Goal: Complete application form

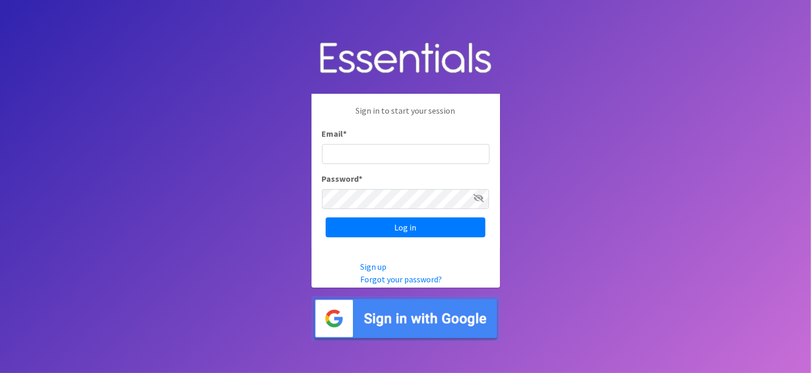
type input "[EMAIL_ADDRESS][DOMAIN_NAME]"
click at [326, 217] on input "Log in" at bounding box center [406, 227] width 160 height 20
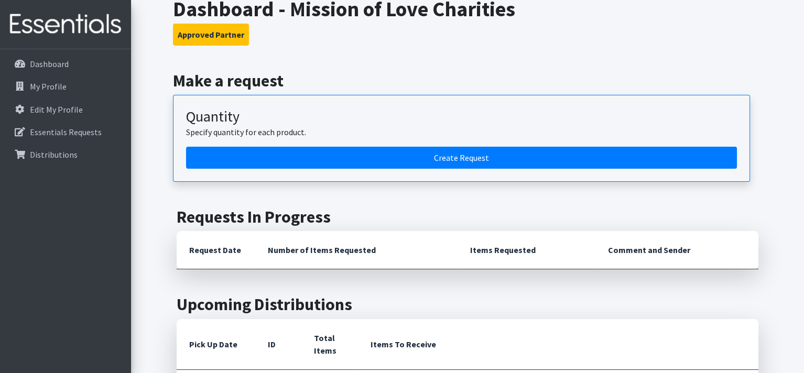
scroll to position [210, 0]
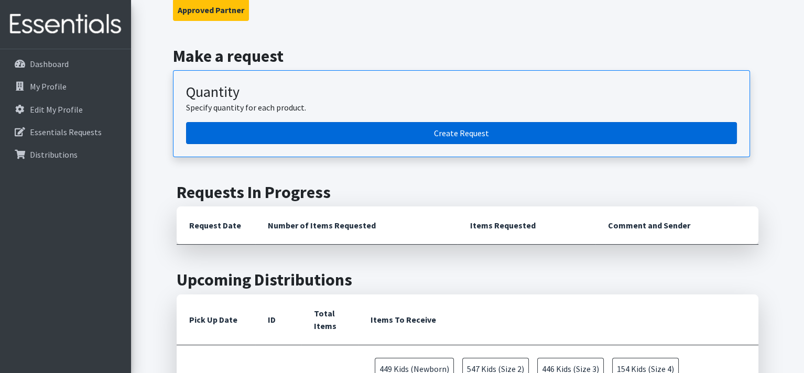
click at [376, 133] on link "Create Request" at bounding box center [461, 133] width 551 height 22
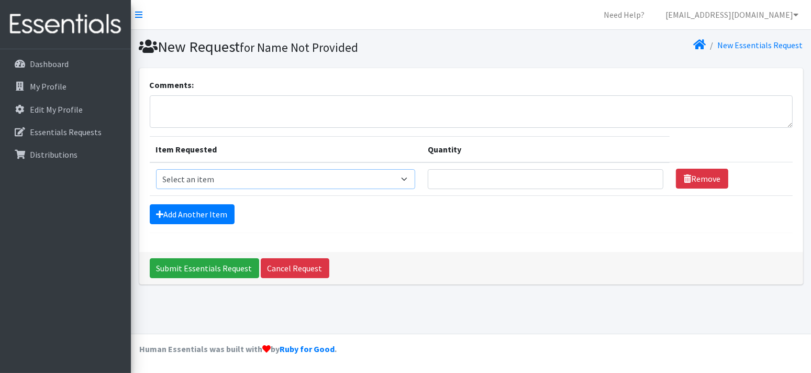
click at [224, 180] on select "Select an item Cloth Inserts (For Cloth Diapers) Kids (Newborn) Kids (Preemie) …" at bounding box center [286, 179] width 260 height 20
select select "5482"
click at [156, 169] on select "Select an item Cloth Inserts (For Cloth Diapers) Kids (Newborn) Kids (Preemie) …" at bounding box center [286, 179] width 260 height 20
click at [472, 174] on input "Quantity" at bounding box center [546, 179] width 236 height 20
type input "300"
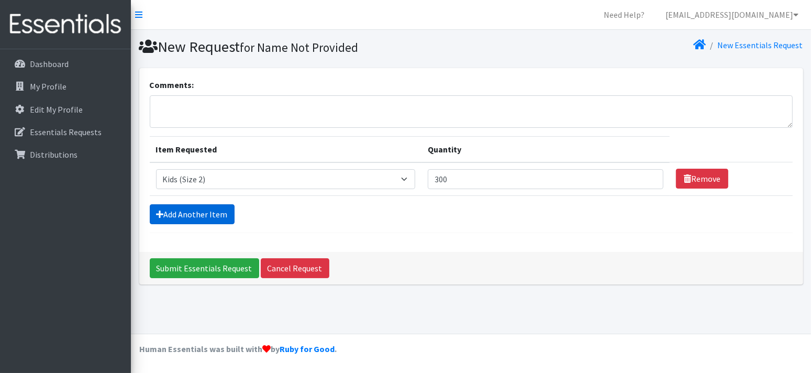
click at [227, 217] on link "Add Another Item" at bounding box center [192, 214] width 85 height 20
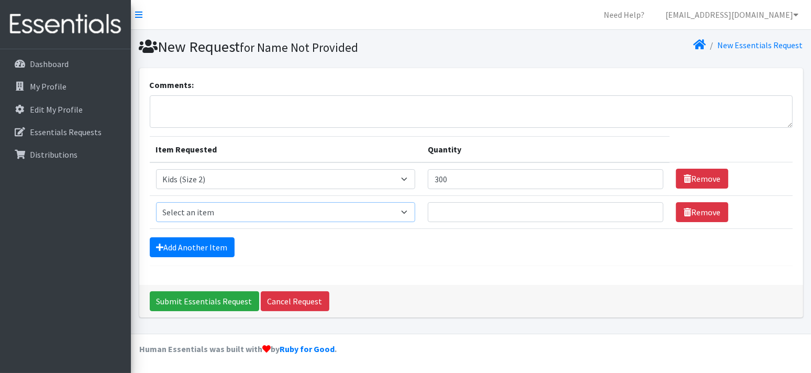
click at [213, 211] on select "Select an item Cloth Inserts (For Cloth Diapers) Kids (Newborn) Kids (Preemie) …" at bounding box center [286, 212] width 260 height 20
select select "5483"
click at [156, 202] on select "Select an item Cloth Inserts (For Cloth Diapers) Kids (Newborn) Kids (Preemie) …" at bounding box center [286, 212] width 260 height 20
click at [449, 212] on input "Quantity" at bounding box center [546, 212] width 236 height 20
type input "500"
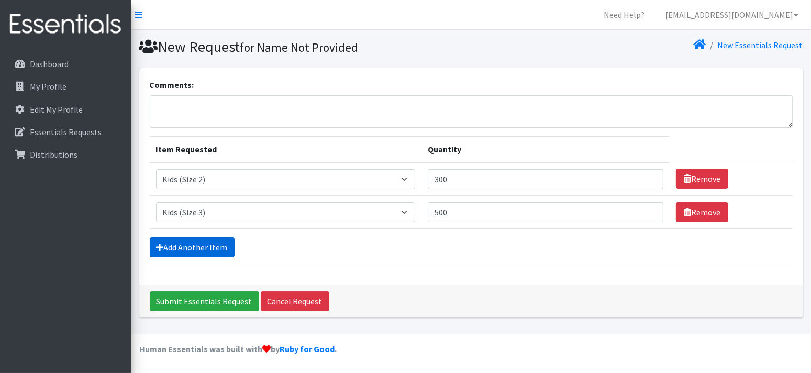
click at [210, 252] on link "Add Another Item" at bounding box center [192, 247] width 85 height 20
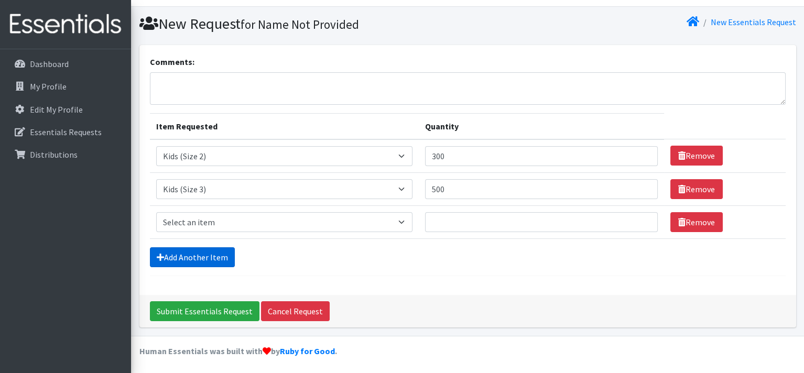
scroll to position [24, 0]
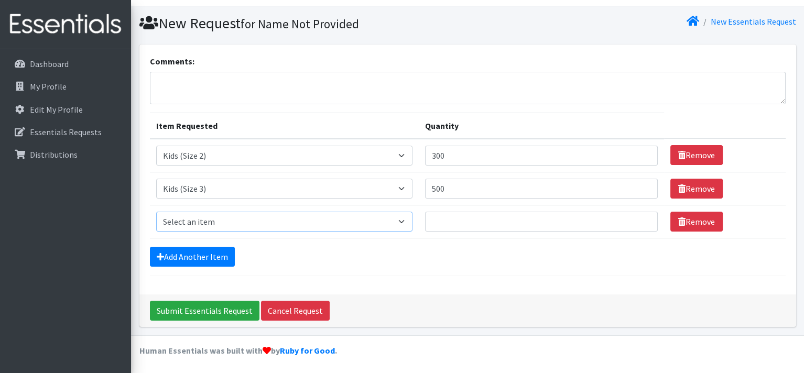
click at [198, 220] on select "Select an item Cloth Inserts (For Cloth Diapers) Kids (Newborn) Kids (Preemie) …" at bounding box center [284, 222] width 256 height 20
select select "5484"
click at [156, 212] on select "Select an item Cloth Inserts (For Cloth Diapers) Kids (Newborn) Kids (Preemie) …" at bounding box center [284, 222] width 256 height 20
click at [455, 215] on input "Quantity" at bounding box center [541, 222] width 233 height 20
type input "550"
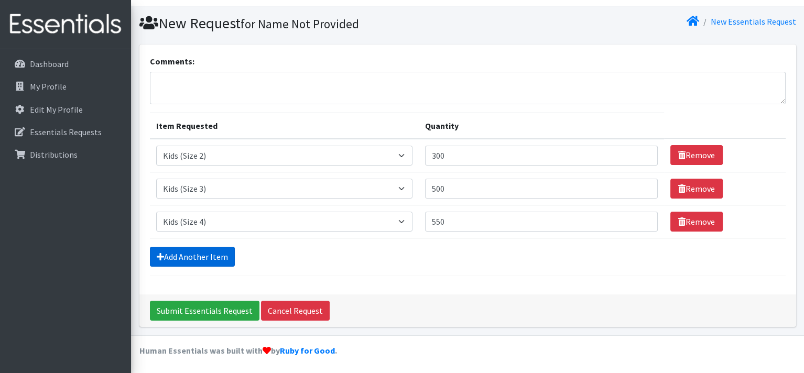
click at [215, 257] on link "Add Another Item" at bounding box center [192, 257] width 85 height 20
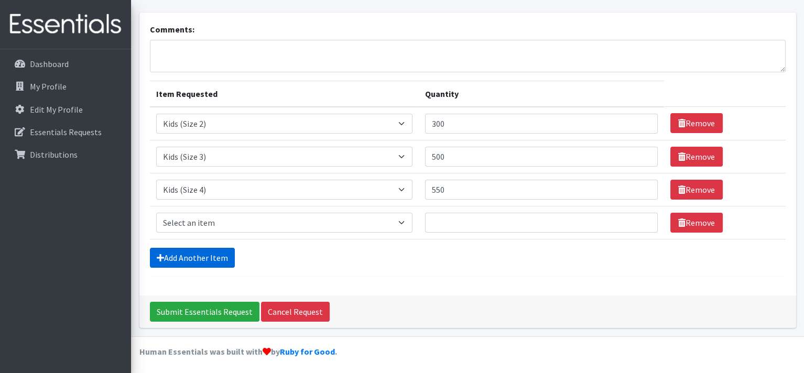
scroll to position [56, 0]
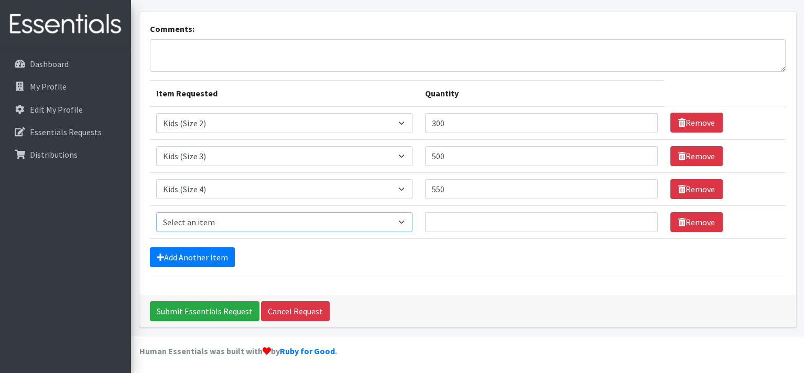
drag, startPoint x: 197, startPoint y: 223, endPoint x: 205, endPoint y: 213, distance: 13.0
click at [197, 223] on select "Select an item Cloth Inserts (For Cloth Diapers) Kids (Newborn) Kids (Preemie) …" at bounding box center [284, 222] width 256 height 20
select select "5485"
click at [156, 212] on select "Select an item Cloth Inserts (For Cloth Diapers) Kids (Newborn) Kids (Preemie) …" at bounding box center [284, 222] width 256 height 20
click at [445, 212] on input "Quantity" at bounding box center [541, 222] width 233 height 20
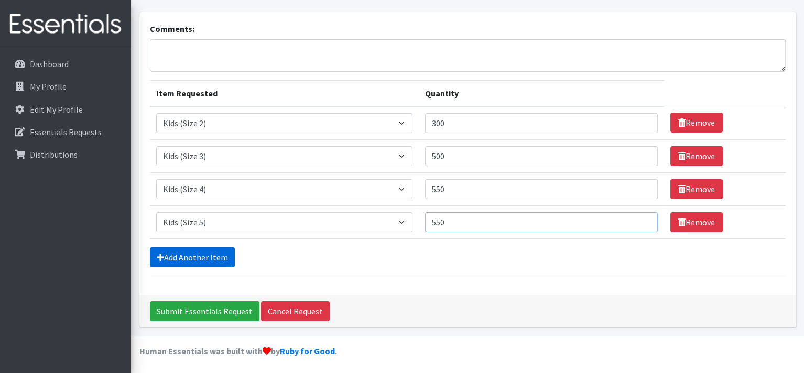
type input "550"
click at [193, 257] on link "Add Another Item" at bounding box center [192, 257] width 85 height 20
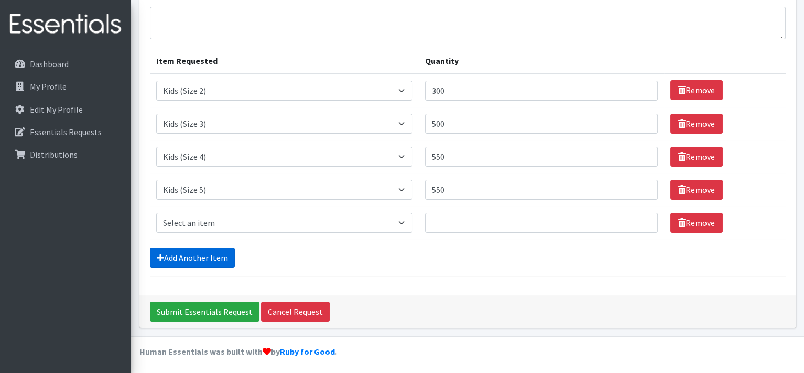
scroll to position [89, 0]
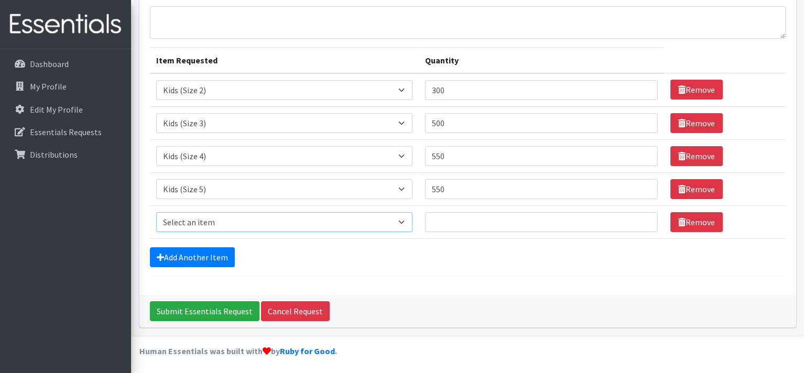
click at [197, 217] on select "Select an item Cloth Inserts (For Cloth Diapers) Kids (Newborn) Kids (Preemie) …" at bounding box center [284, 222] width 256 height 20
select select "5486"
click at [156, 212] on select "Select an item Cloth Inserts (For Cloth Diapers) Kids (Newborn) Kids (Preemie) …" at bounding box center [284, 222] width 256 height 20
click at [474, 214] on input "Quantity" at bounding box center [541, 222] width 233 height 20
type input "600"
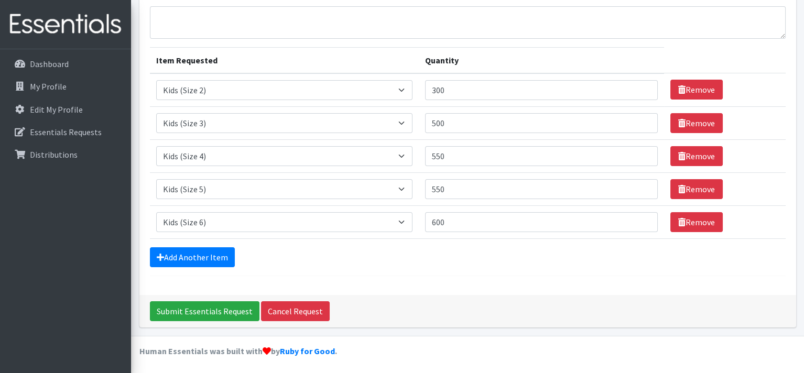
click at [215, 268] on form "Comments: Item Requested Quantity Item Requested Select an item Cloth Inserts (…" at bounding box center [467, 133] width 635 height 287
click at [223, 258] on link "Add Another Item" at bounding box center [192, 257] width 85 height 20
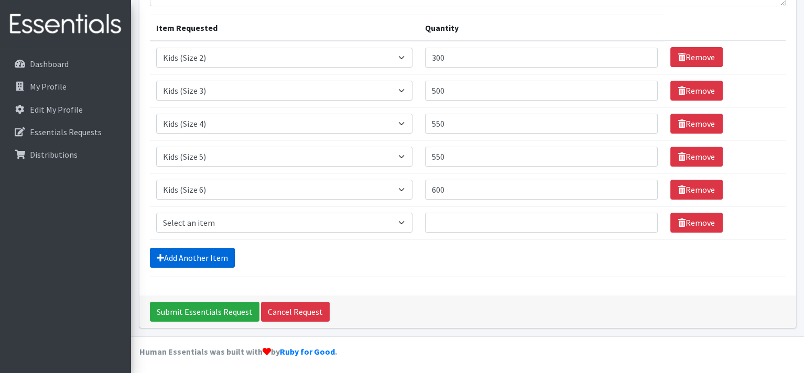
scroll to position [122, 0]
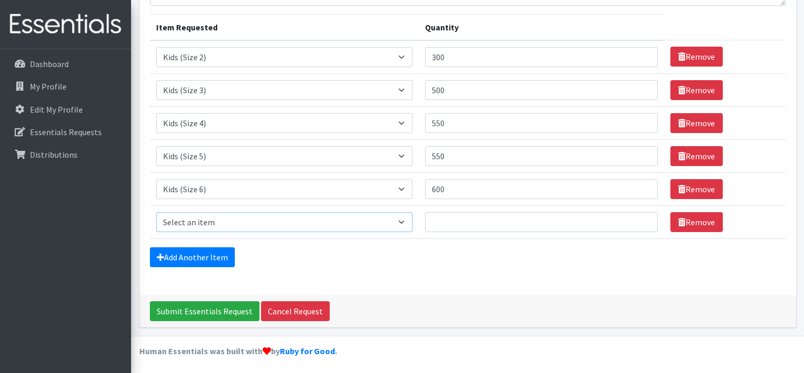
click at [195, 217] on select "Select an item Cloth Inserts (For Cloth Diapers) Kids (Newborn) Kids (Preemie) …" at bounding box center [284, 222] width 256 height 20
select select "5487"
click at [156, 212] on select "Select an item Cloth Inserts (For Cloth Diapers) Kids (Newborn) Kids (Preemie) …" at bounding box center [284, 222] width 256 height 20
click at [472, 214] on input "Quantity" at bounding box center [541, 222] width 233 height 20
type input "750"
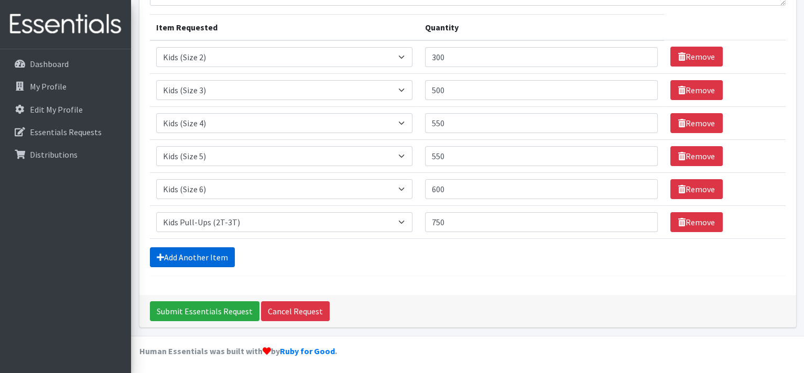
click at [222, 259] on link "Add Another Item" at bounding box center [192, 257] width 85 height 20
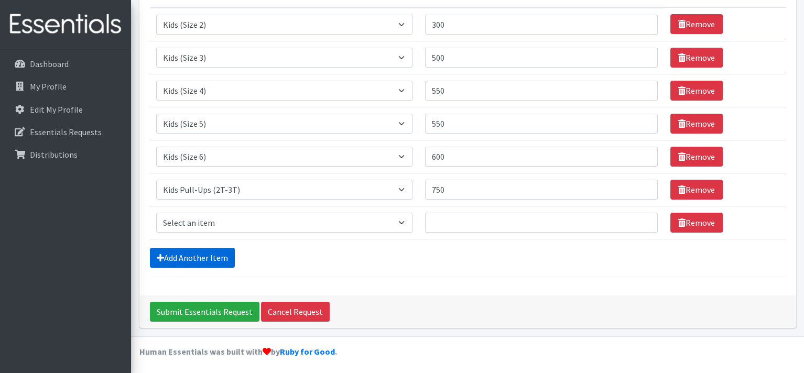
scroll to position [155, 0]
drag, startPoint x: 196, startPoint y: 218, endPoint x: 206, endPoint y: 211, distance: 12.5
click at [196, 218] on select "Select an item Cloth Inserts (For Cloth Diapers) Kids (Newborn) Kids (Preemie) …" at bounding box center [284, 223] width 256 height 20
select select "5488"
click at [156, 213] on select "Select an item Cloth Inserts (For Cloth Diapers) Kids (Newborn) Kids (Preemie) …" at bounding box center [284, 223] width 256 height 20
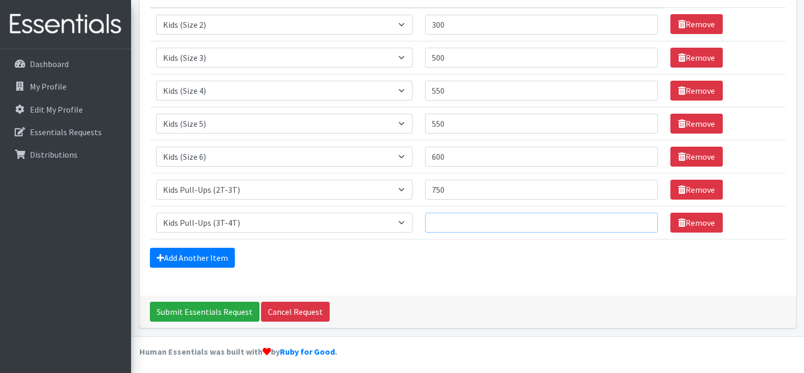
click at [442, 223] on input "Quantity" at bounding box center [541, 223] width 233 height 20
type input "750"
click at [203, 253] on link "Add Another Item" at bounding box center [192, 258] width 85 height 20
drag, startPoint x: 225, startPoint y: 220, endPoint x: 238, endPoint y: 216, distance: 14.1
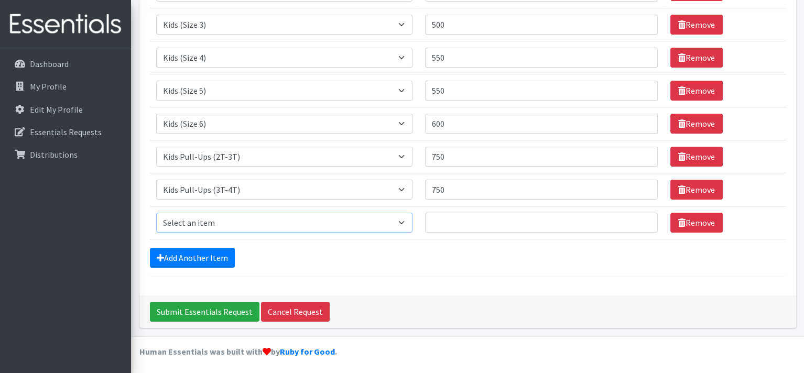
click at [225, 220] on select "Select an item Cloth Inserts (For Cloth Diapers) Kids (Newborn) Kids (Preemie) …" at bounding box center [284, 223] width 256 height 20
select select "5489"
click at [156, 213] on select "Select an item Cloth Inserts (For Cloth Diapers) Kids (Newborn) Kids (Preemie) …" at bounding box center [284, 223] width 256 height 20
click at [440, 224] on input "Quantity" at bounding box center [541, 223] width 233 height 20
type input "750"
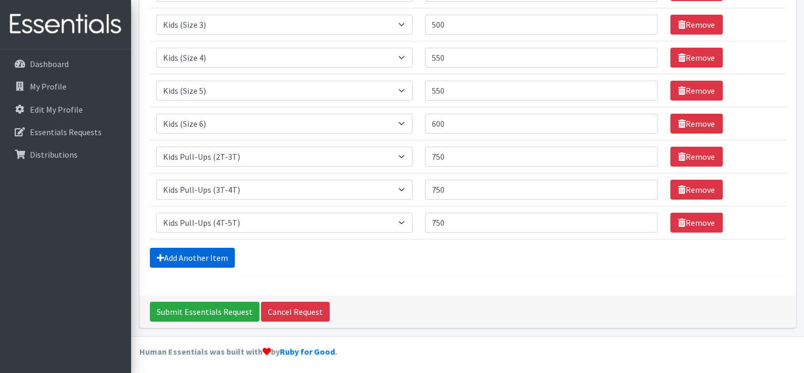
click at [196, 261] on link "Add Another Item" at bounding box center [192, 258] width 85 height 20
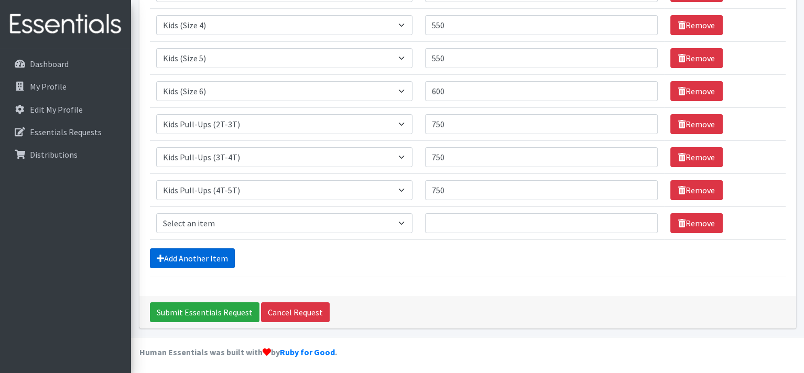
scroll to position [221, 0]
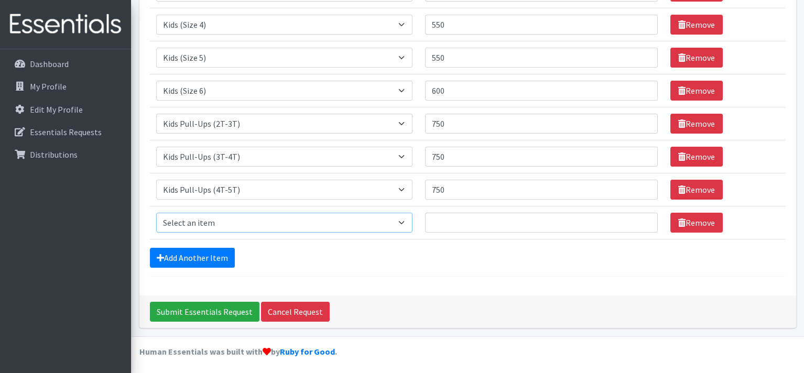
click at [202, 221] on select "Select an item Cloth Inserts (For Cloth Diapers) Kids (Newborn) Kids (Preemie) …" at bounding box center [284, 223] width 256 height 20
select select "5491"
click at [156, 213] on select "Select an item Cloth Inserts (For Cloth Diapers) Kids (Newborn) Kids (Preemie) …" at bounding box center [284, 223] width 256 height 20
click at [487, 222] on input "Quantity" at bounding box center [541, 223] width 233 height 20
type input "1500"
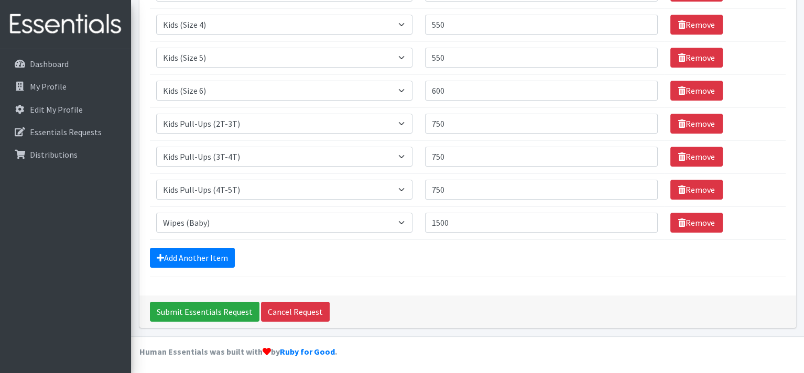
click at [288, 269] on form "Comments: Item Requested Quantity Item Requested Select an item Cloth Inserts (…" at bounding box center [467, 67] width 635 height 419
click at [189, 308] on input "Submit Essentials Request" at bounding box center [204, 312] width 109 height 20
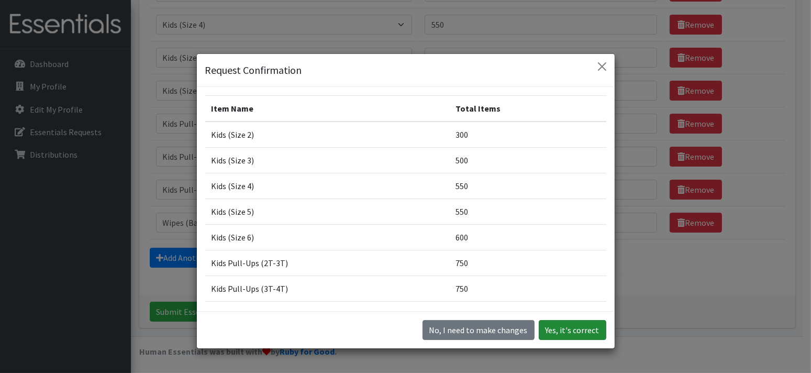
click at [571, 330] on button "Yes, it's correct" at bounding box center [573, 330] width 68 height 20
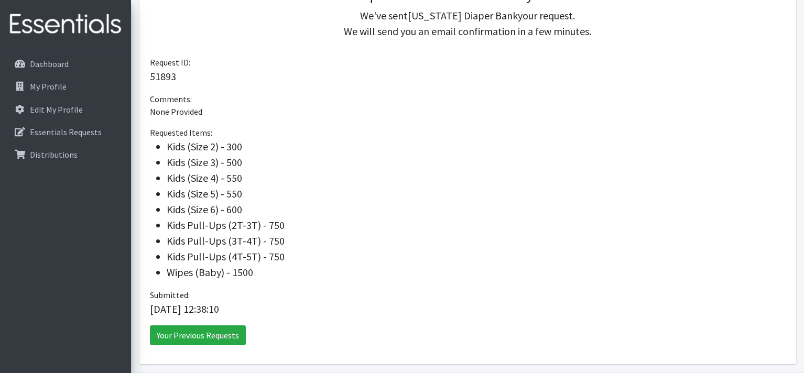
scroll to position [301, 0]
